Goal: Find specific page/section: Find specific page/section

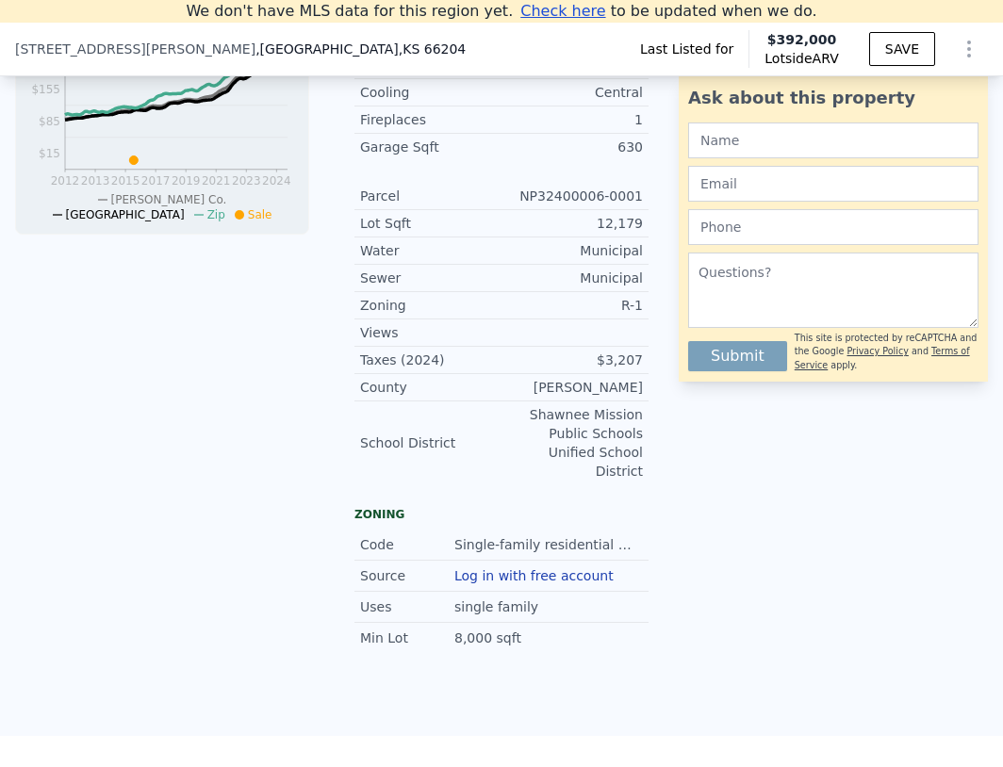
scroll to position [261, 0]
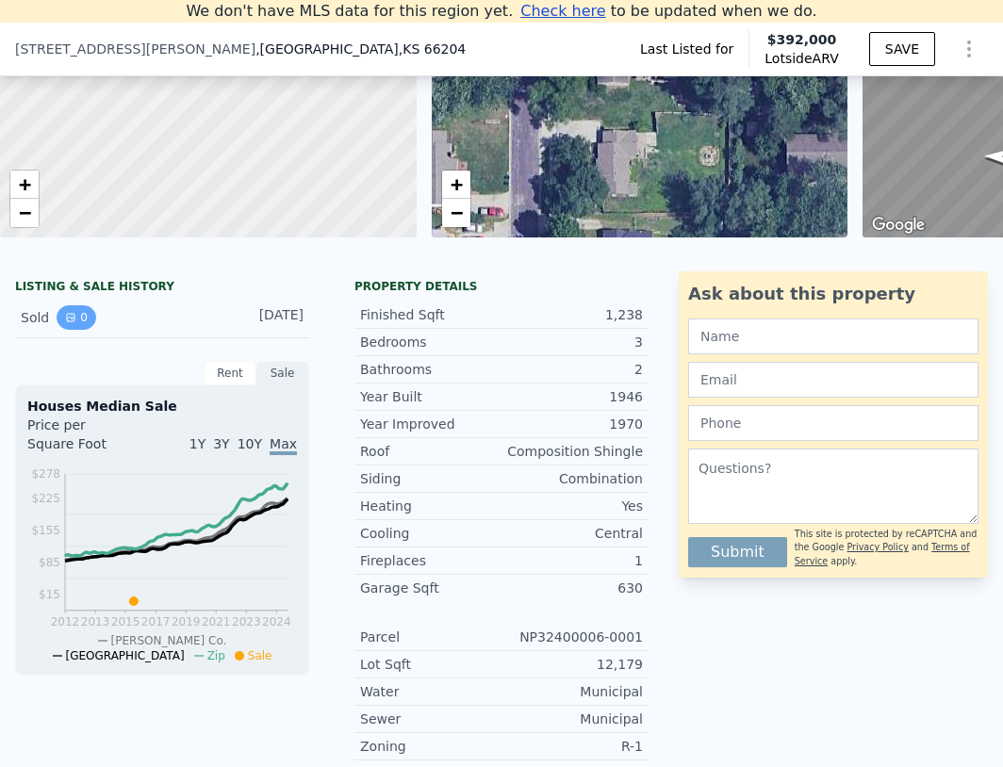
click at [79, 325] on button "0" at bounding box center [77, 317] width 40 height 24
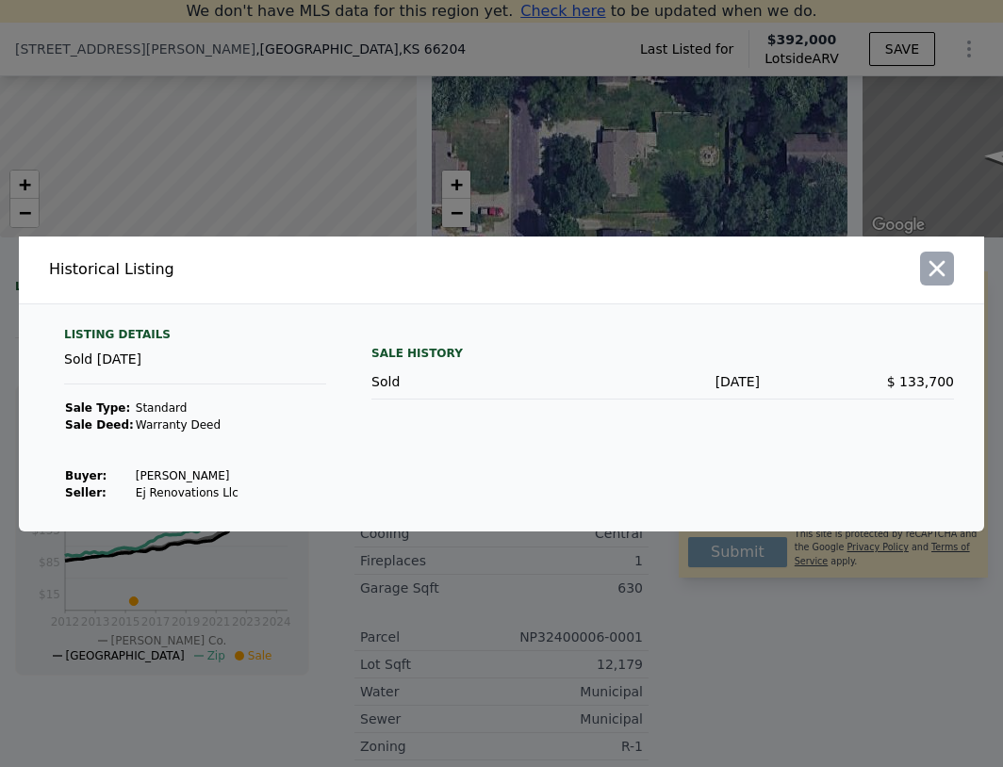
click at [944, 262] on icon "button" at bounding box center [937, 268] width 16 height 16
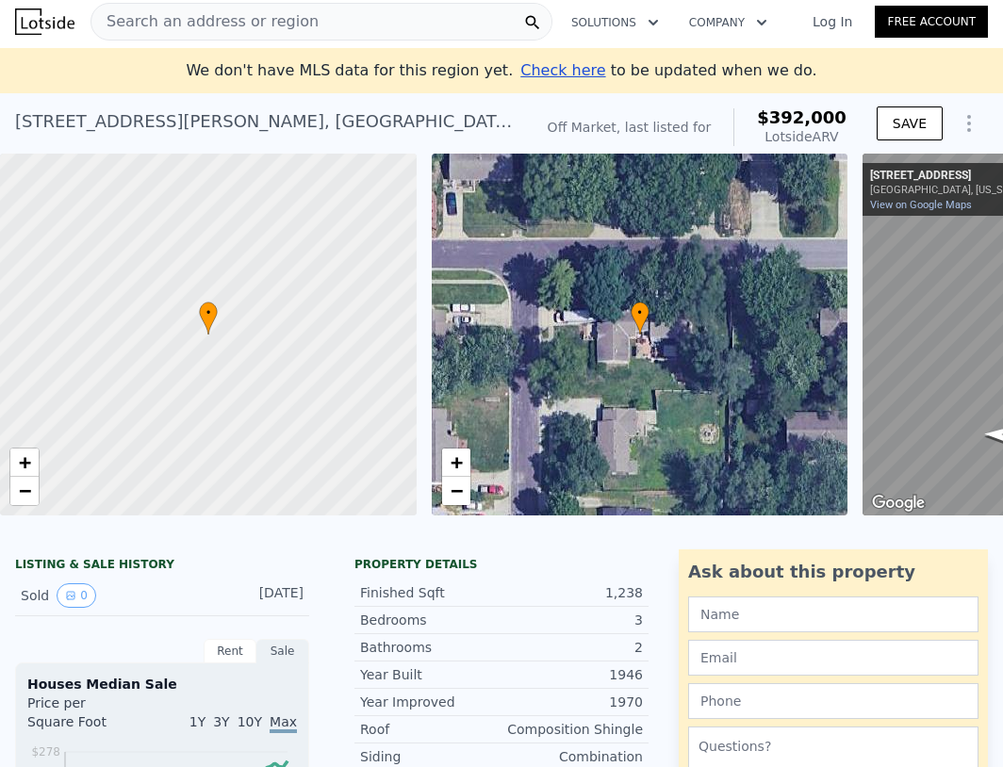
scroll to position [0, 0]
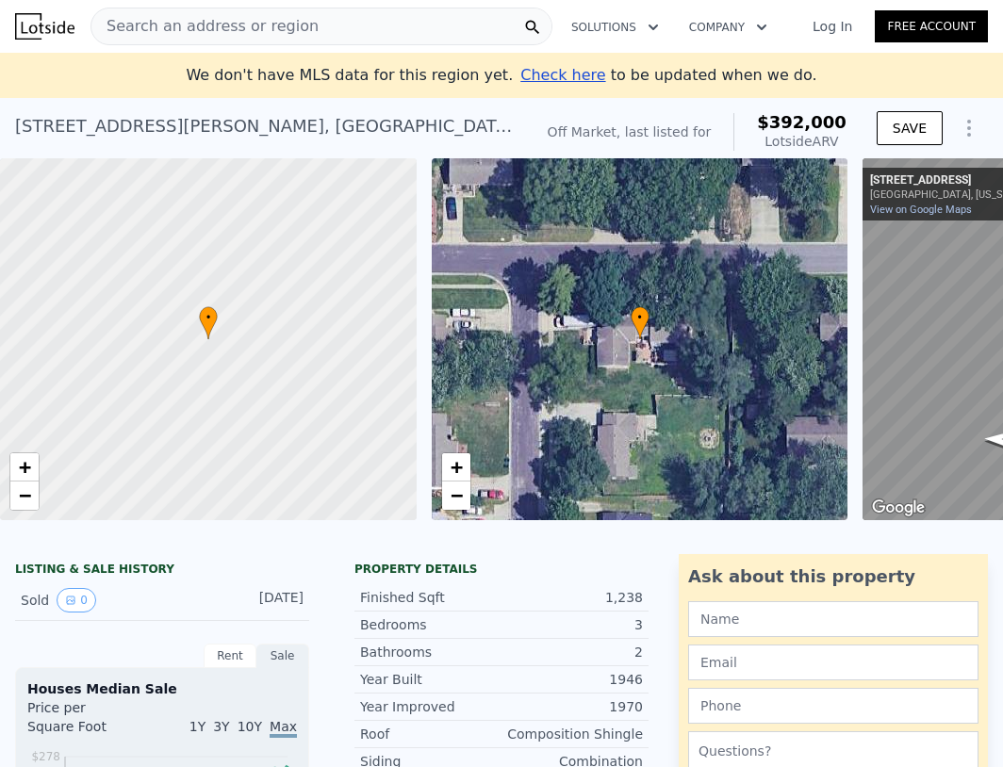
click at [318, 30] on div "Search an address or region" at bounding box center [321, 27] width 462 height 38
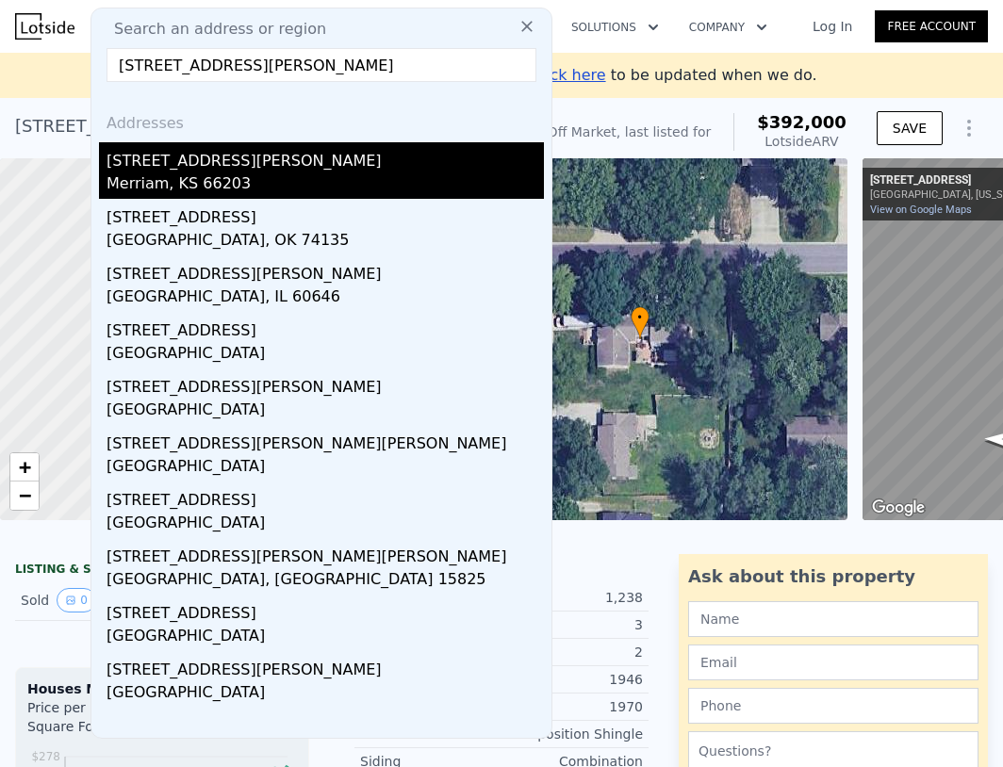
type input "[STREET_ADDRESS][PERSON_NAME]"
click at [164, 172] on div "Merriam, KS 66203" at bounding box center [324, 185] width 437 height 26
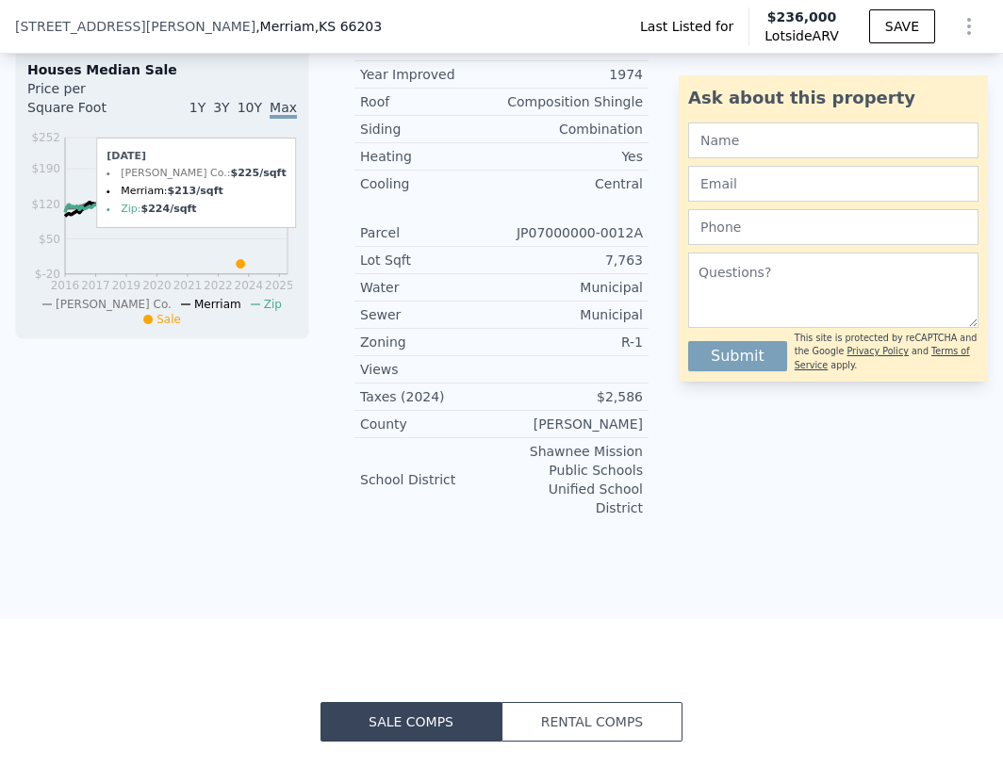
scroll to position [419, 0]
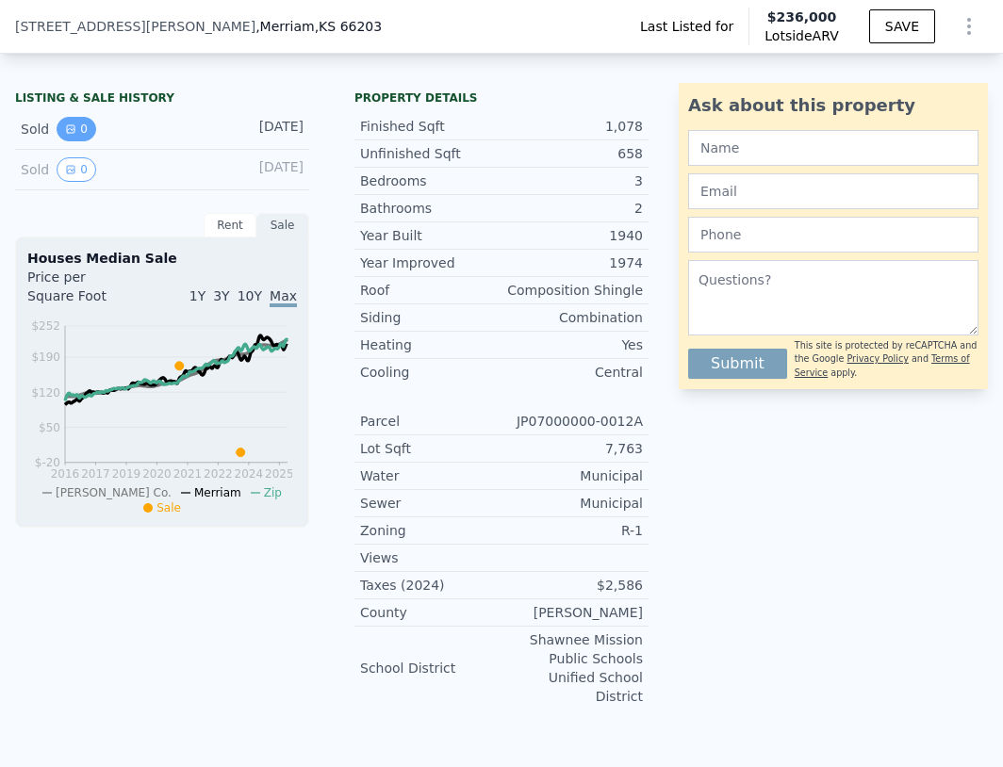
click at [73, 135] on icon "View historical data" at bounding box center [70, 128] width 11 height 11
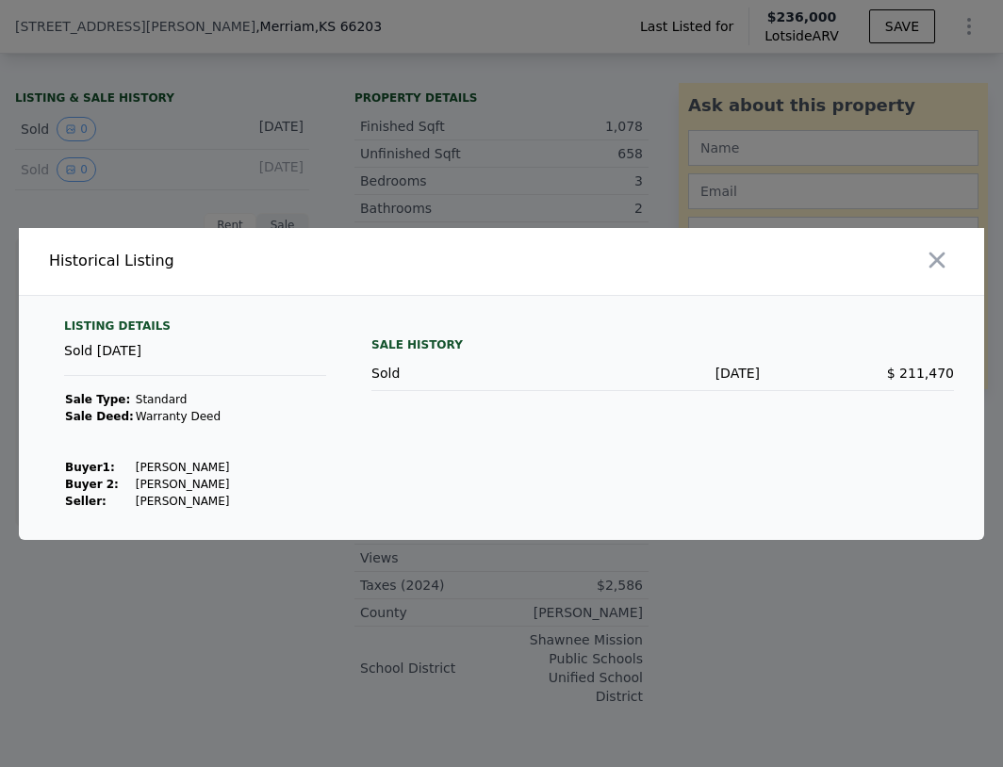
click at [526, 198] on div at bounding box center [501, 383] width 1003 height 767
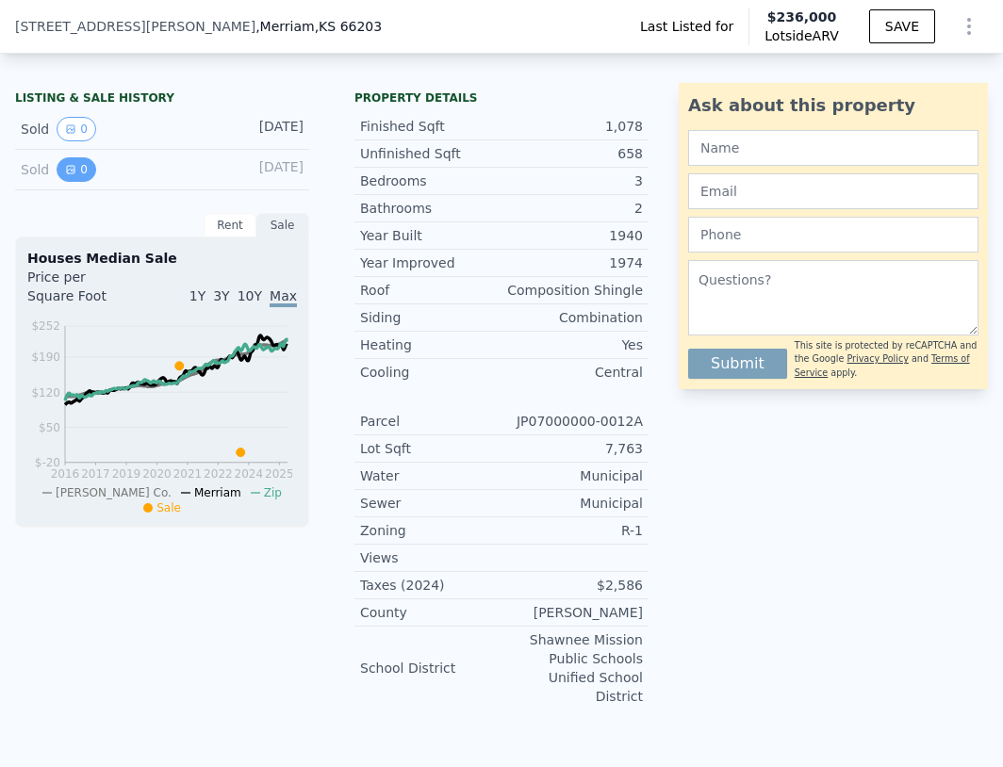
click at [65, 175] on icon "View historical data" at bounding box center [70, 169] width 11 height 11
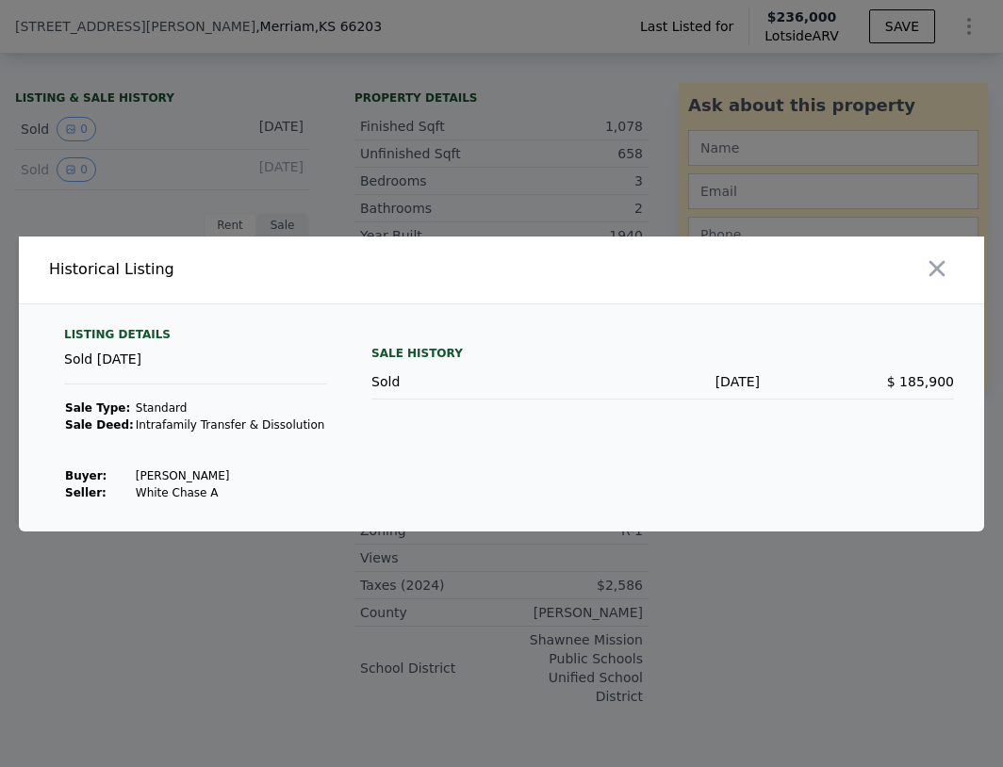
click at [519, 200] on div at bounding box center [501, 383] width 1003 height 767
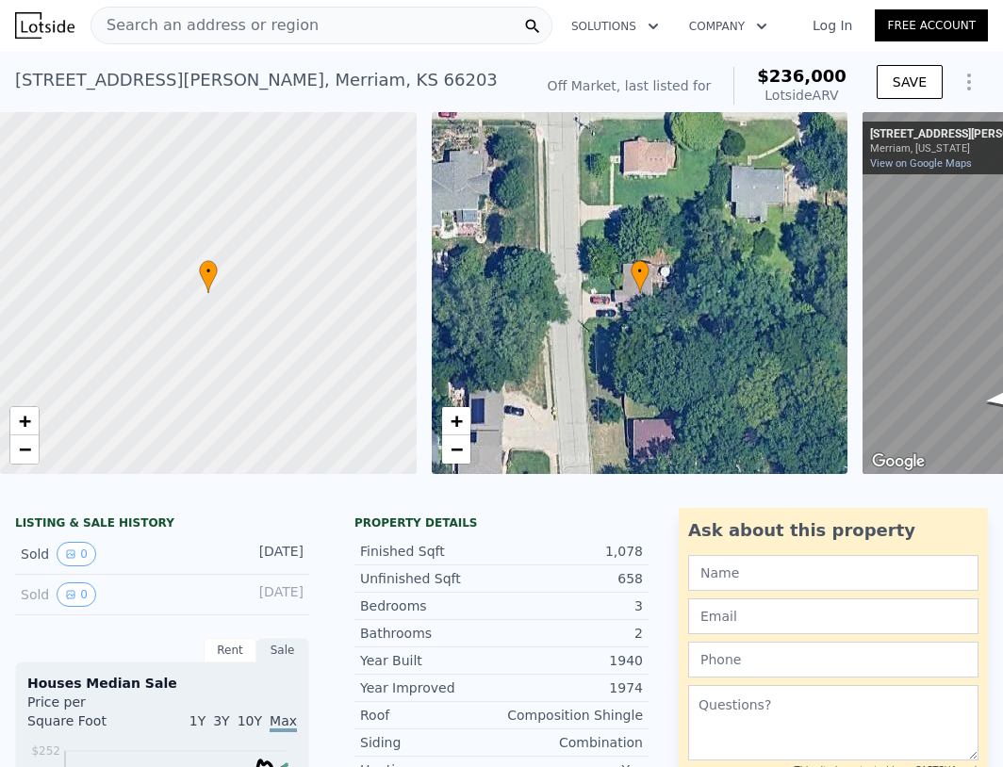
scroll to position [0, 0]
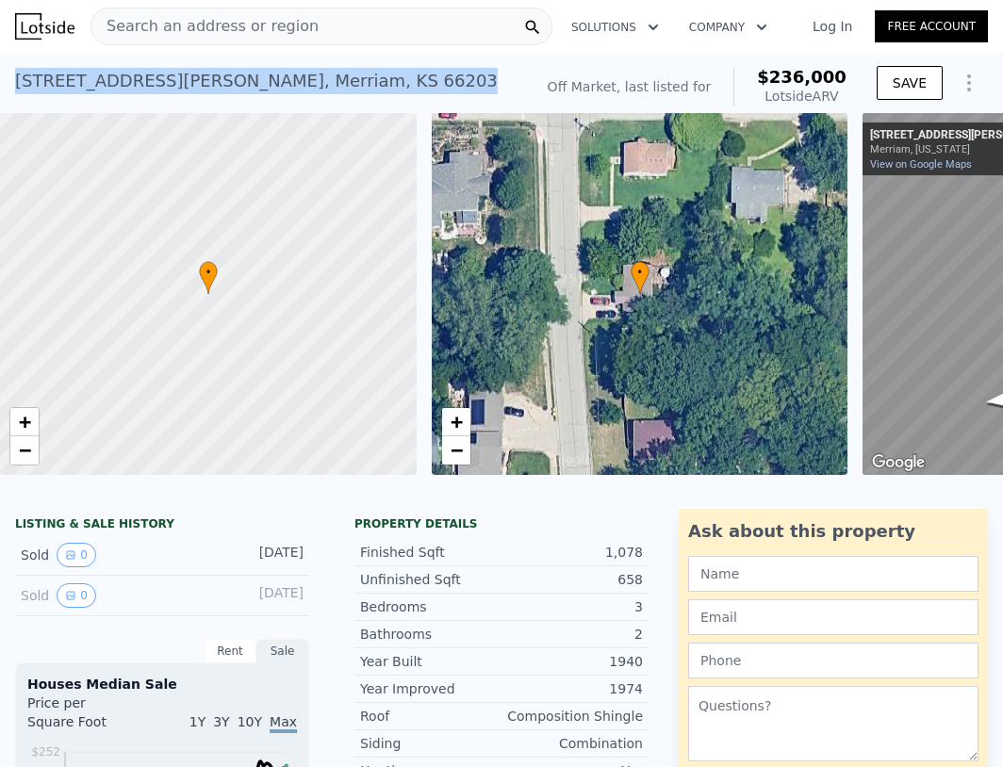
drag, startPoint x: 237, startPoint y: 87, endPoint x: 17, endPoint y: 87, distance: 219.6
click at [17, 87] on div "[STREET_ADDRESS][PERSON_NAME] No sales on record (~ARV $236k )" at bounding box center [270, 86] width 510 height 53
copy div "[STREET_ADDRESS][PERSON_NAME]"
